Goal: Task Accomplishment & Management: Complete application form

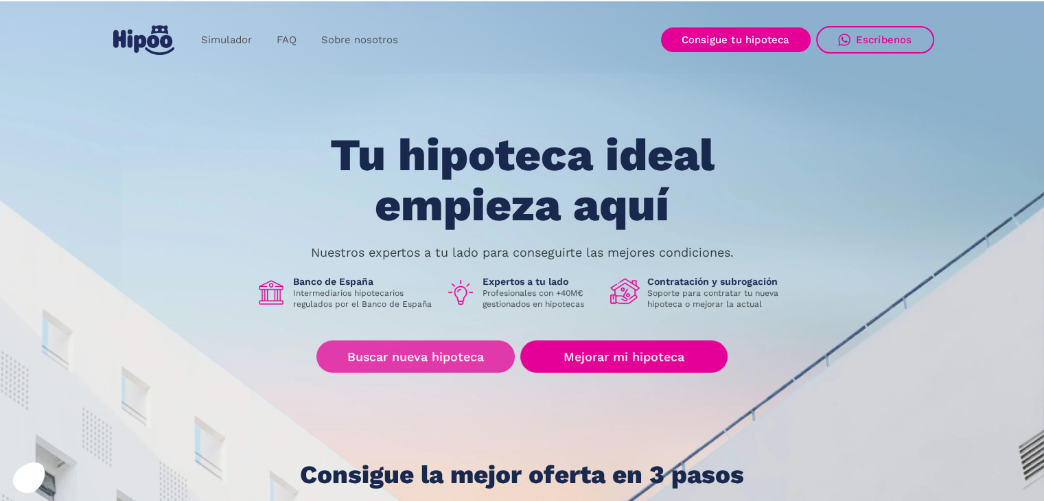
click at [443, 355] on link "Buscar nueva hipoteca" at bounding box center [415, 357] width 198 height 32
click at [428, 357] on link "Buscar nueva hipoteca" at bounding box center [415, 357] width 198 height 32
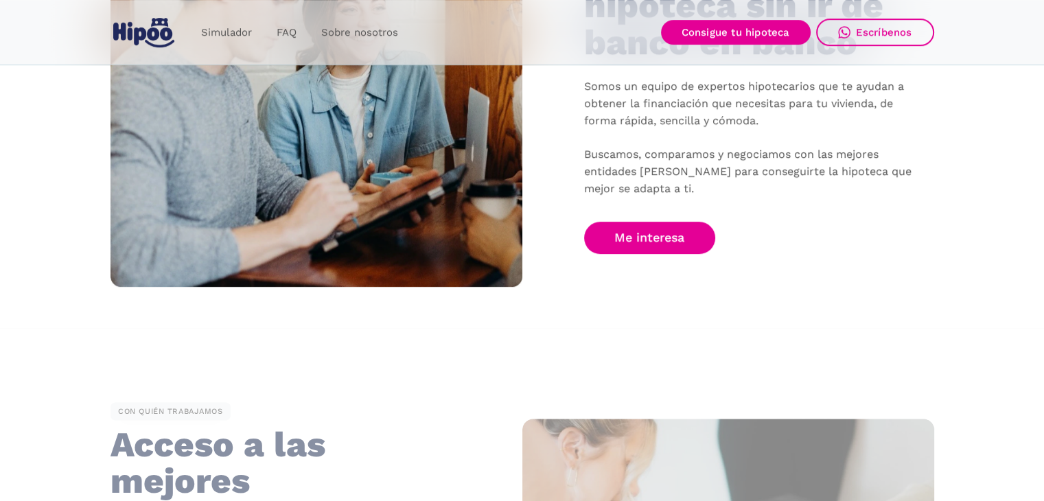
scroll to position [961, 0]
